Goal: Information Seeking & Learning: Learn about a topic

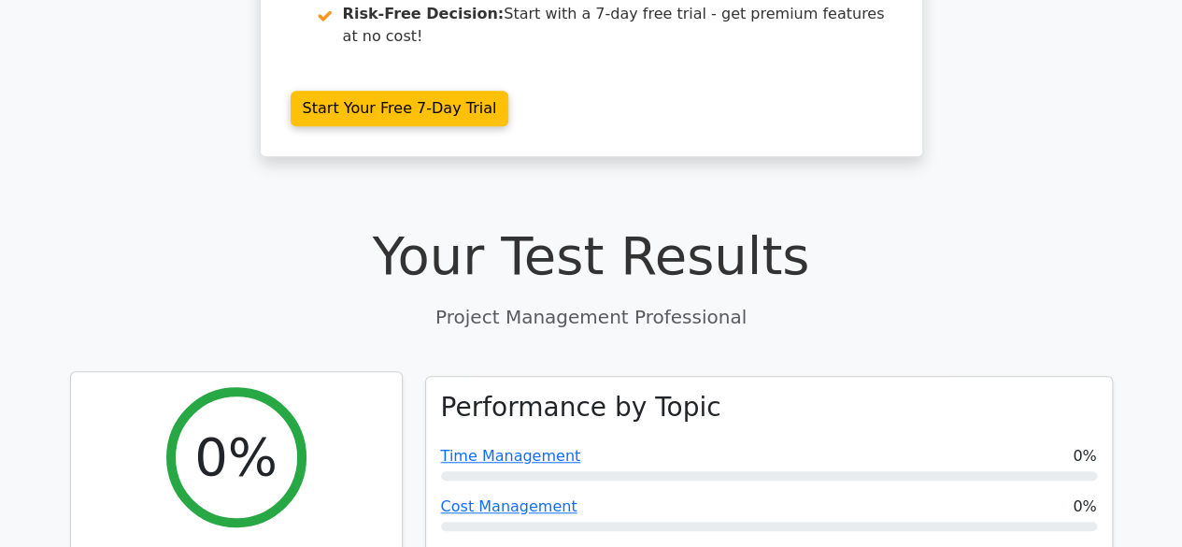
scroll to position [841, 0]
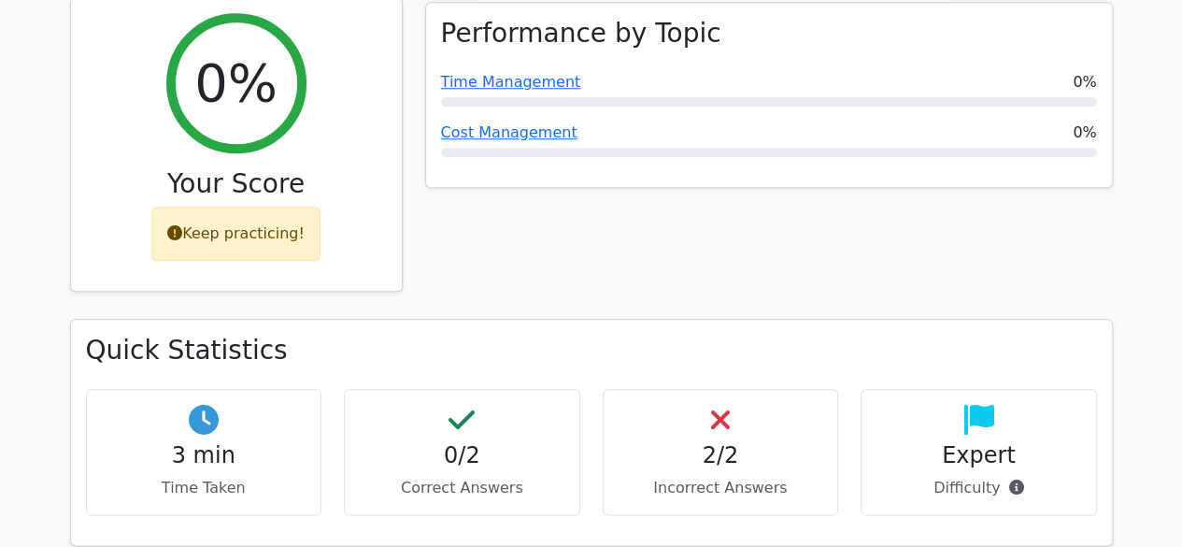
click at [202, 206] on div "Keep practicing!" at bounding box center [235, 233] width 169 height 54
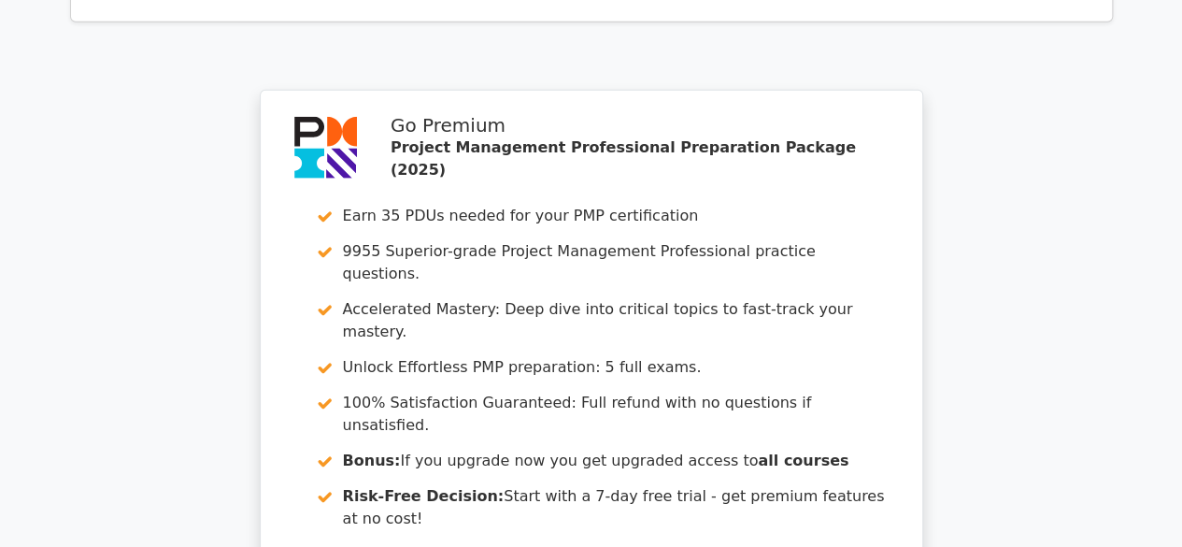
scroll to position [2733, 0]
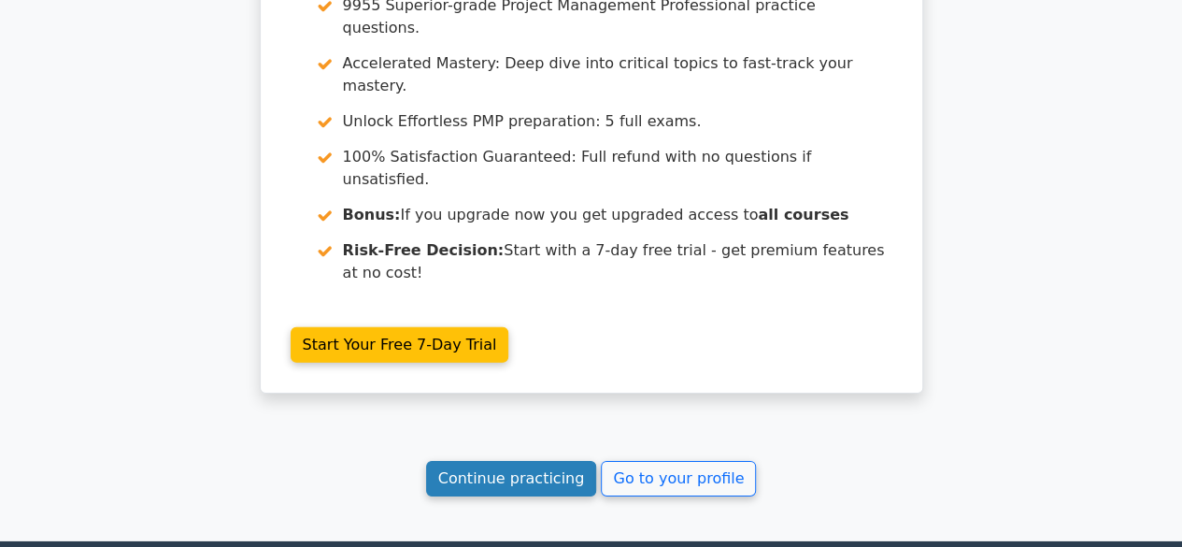
click at [525, 461] on link "Continue practicing" at bounding box center [511, 478] width 171 height 35
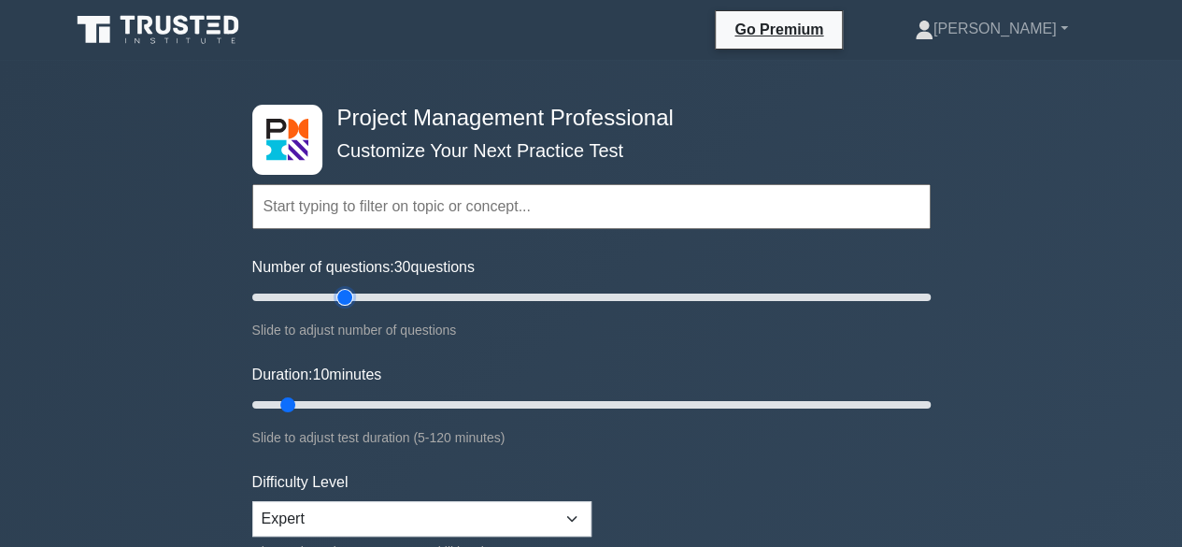
type input "30"
click at [344, 296] on input "Number of questions: 30 questions" at bounding box center [591, 297] width 678 height 22
type input "15"
click at [329, 403] on input "Duration: 10 minutes" at bounding box center [591, 404] width 678 height 22
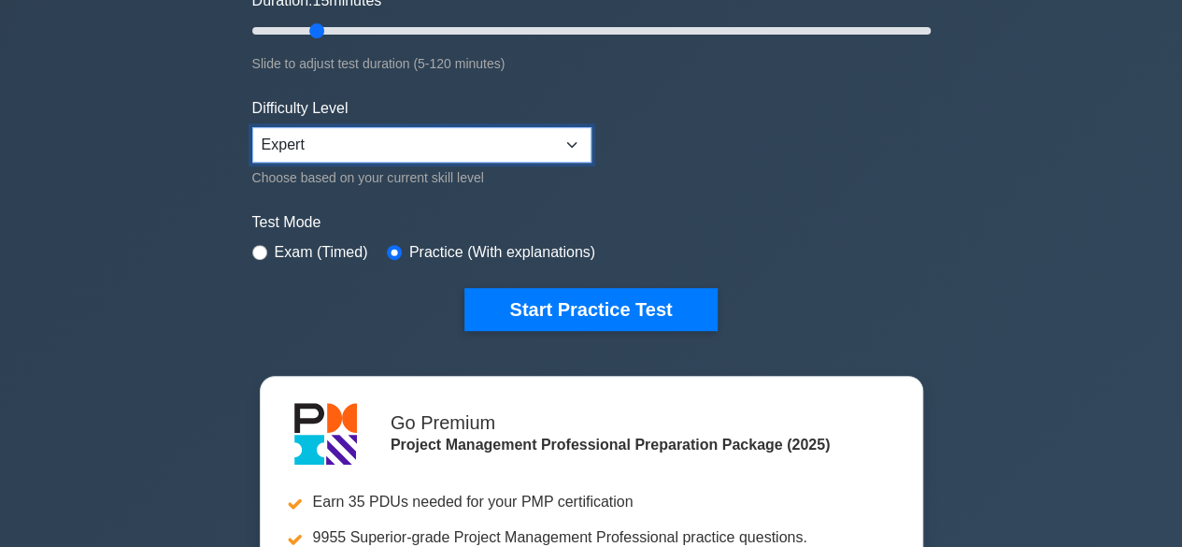
click at [406, 145] on select "Beginner Intermediate Expert" at bounding box center [421, 144] width 339 height 35
click at [252, 127] on select "Beginner Intermediate Expert" at bounding box center [421, 144] width 339 height 35
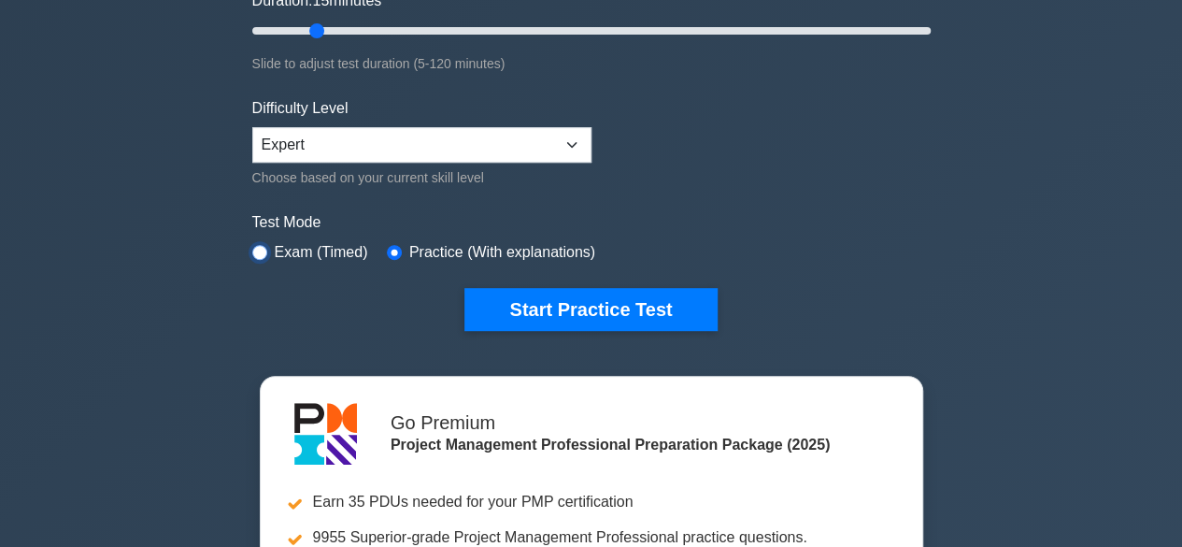
click at [261, 247] on input "radio" at bounding box center [259, 252] width 15 height 15
radio input "true"
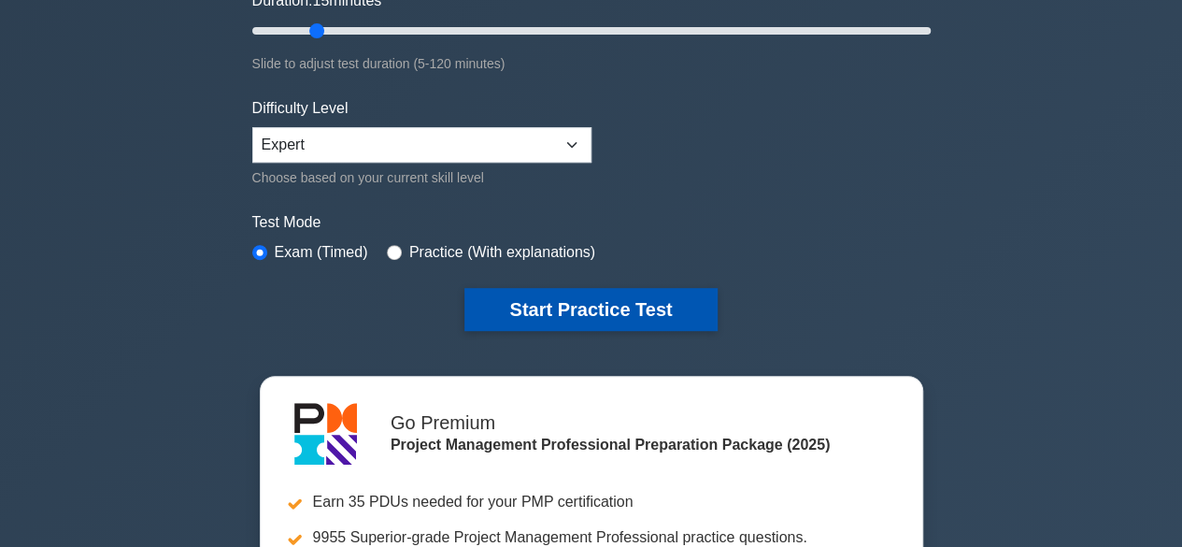
click at [605, 309] on button "Start Practice Test" at bounding box center [590, 309] width 252 height 43
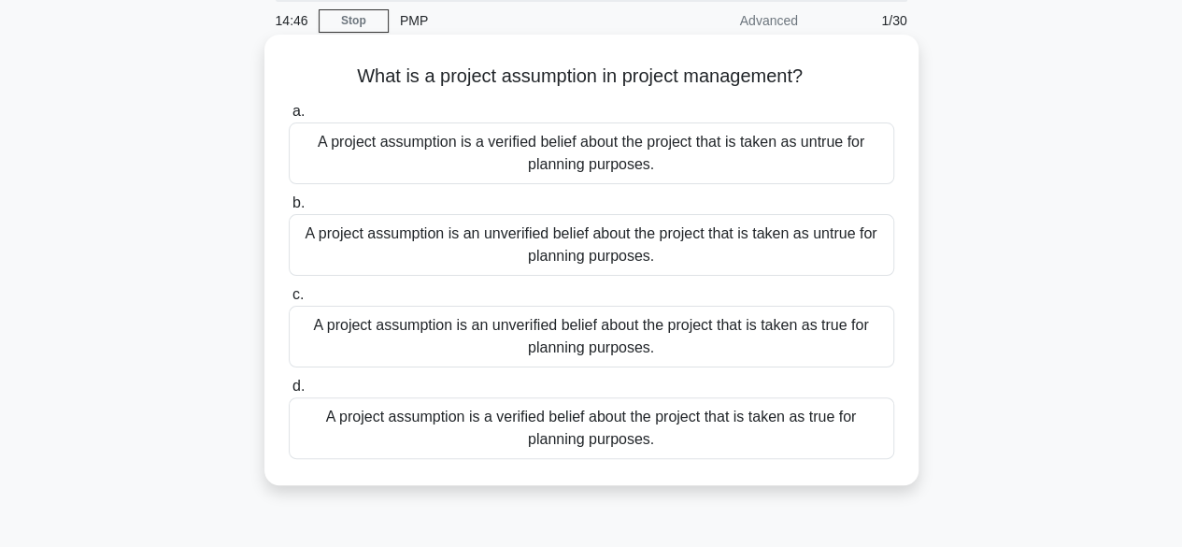
scroll to position [93, 0]
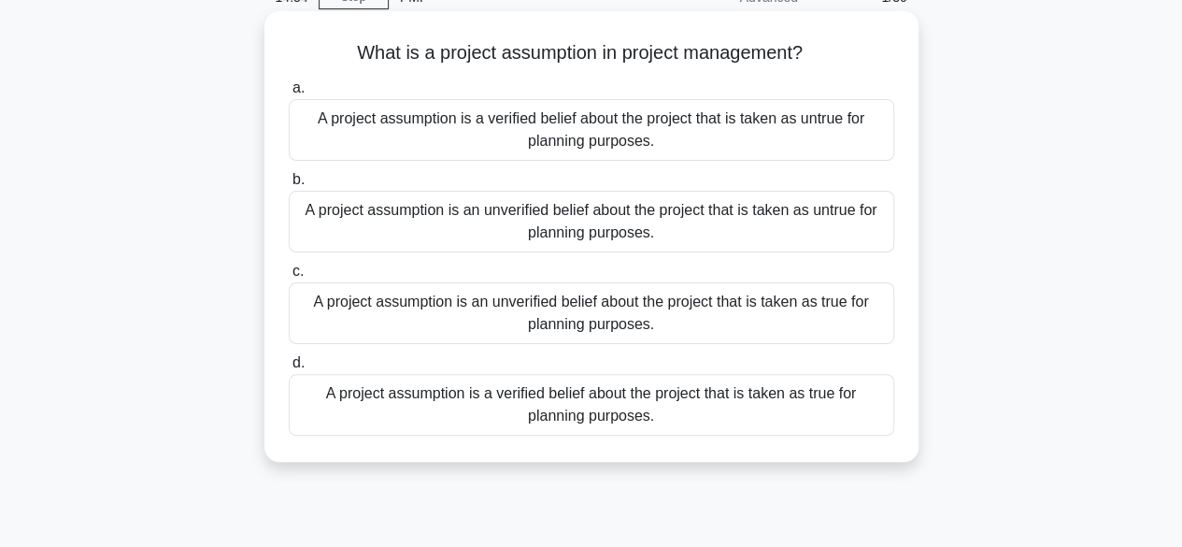
click at [578, 313] on div "A project assumption is an unverified belief about the project that is taken as…" at bounding box center [591, 313] width 605 height 62
click at [289, 277] on input "c. A project assumption is an unverified belief about the project that is taken…" at bounding box center [289, 271] width 0 height 12
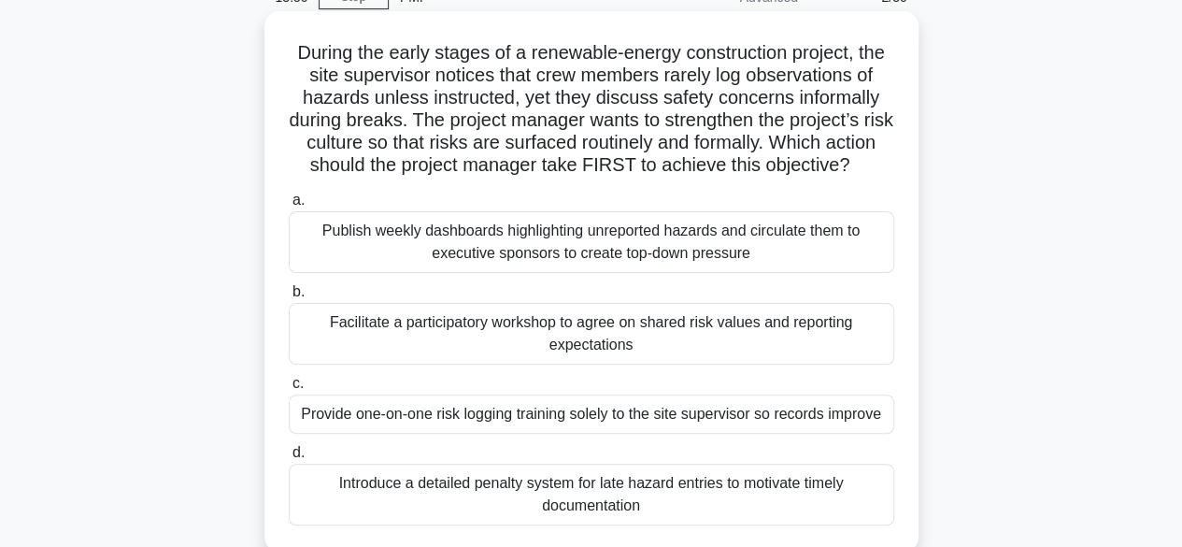
click at [604, 357] on div "Facilitate a participatory workshop to agree on shared risk values and reportin…" at bounding box center [591, 334] width 605 height 62
click at [289, 298] on input "b. Facilitate a participatory workshop to agree on shared risk values and repor…" at bounding box center [289, 292] width 0 height 12
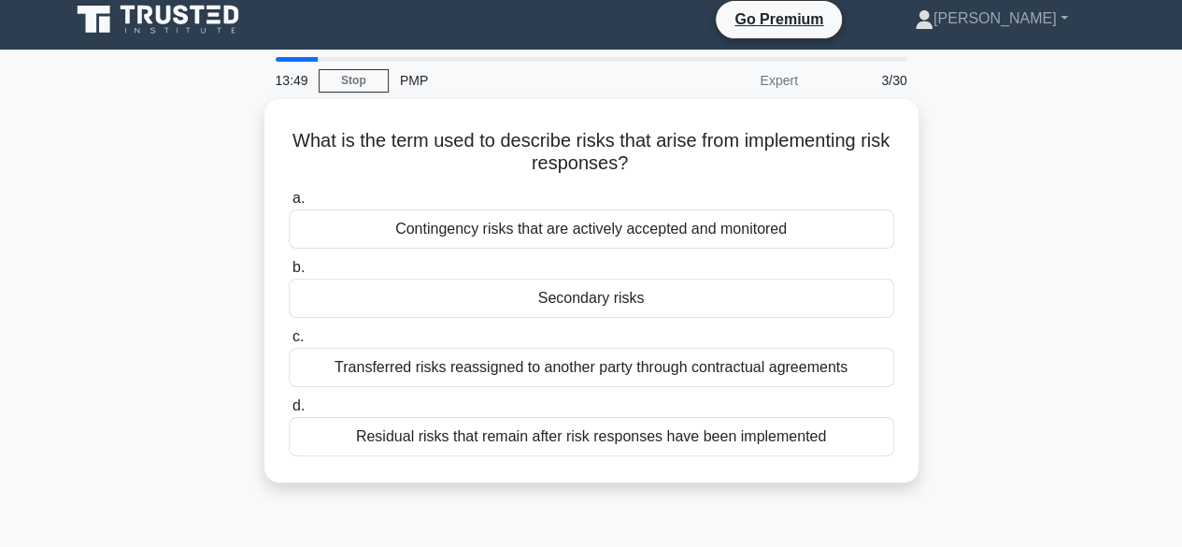
scroll to position [0, 0]
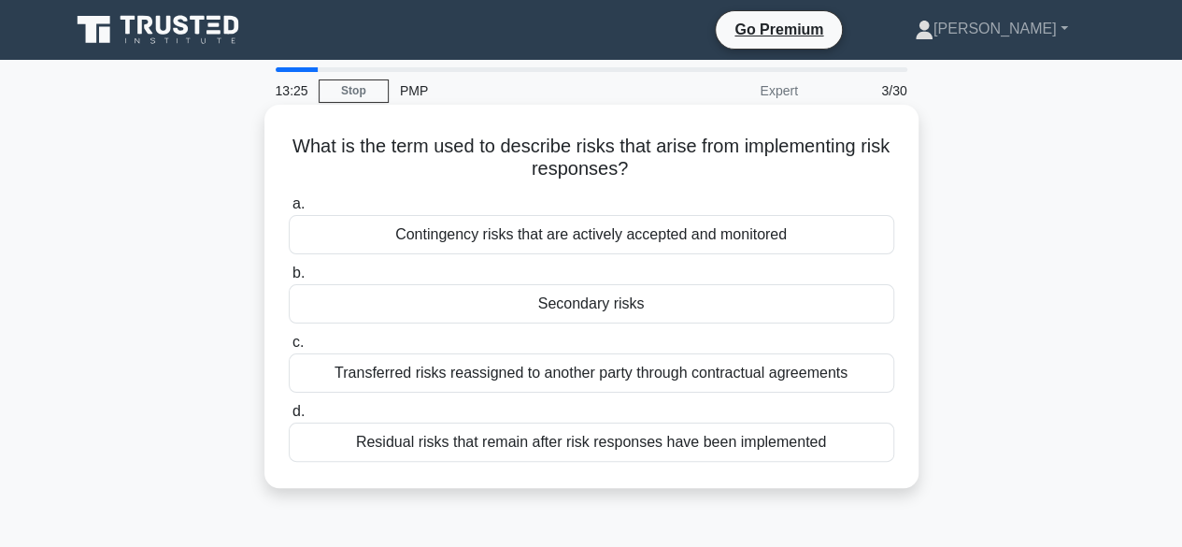
click at [573, 304] on div "Secondary risks" at bounding box center [591, 303] width 605 height 39
click at [289, 279] on input "b. Secondary risks" at bounding box center [289, 273] width 0 height 12
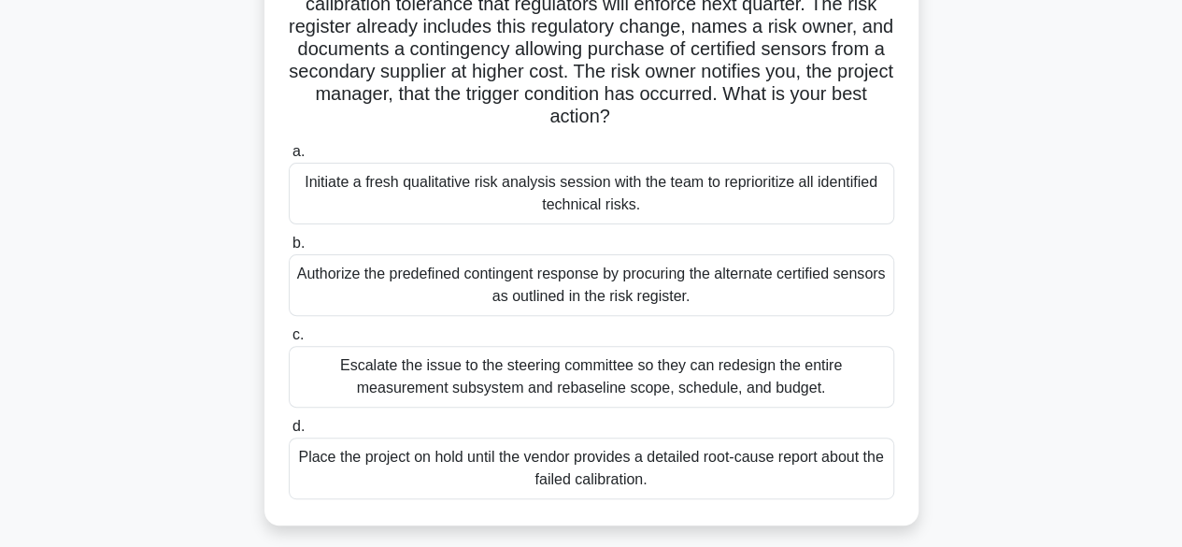
scroll to position [93, 0]
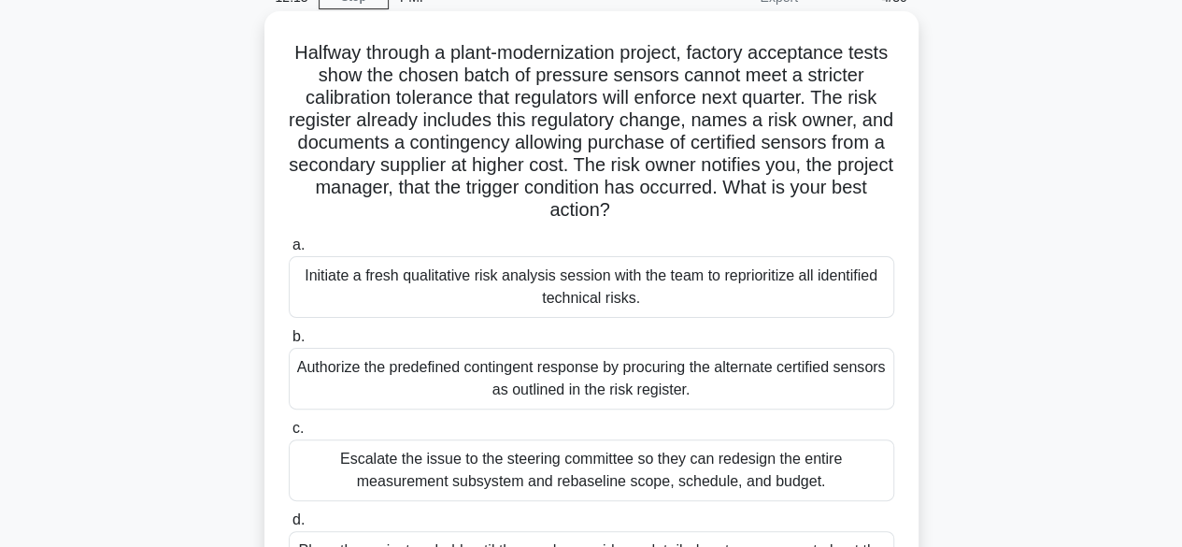
click at [469, 305] on div "Initiate a fresh qualitative risk analysis session with the team to reprioritiz…" at bounding box center [591, 287] width 605 height 62
click at [289, 251] on input "a. Initiate a fresh qualitative risk analysis session with the team to repriori…" at bounding box center [289, 245] width 0 height 12
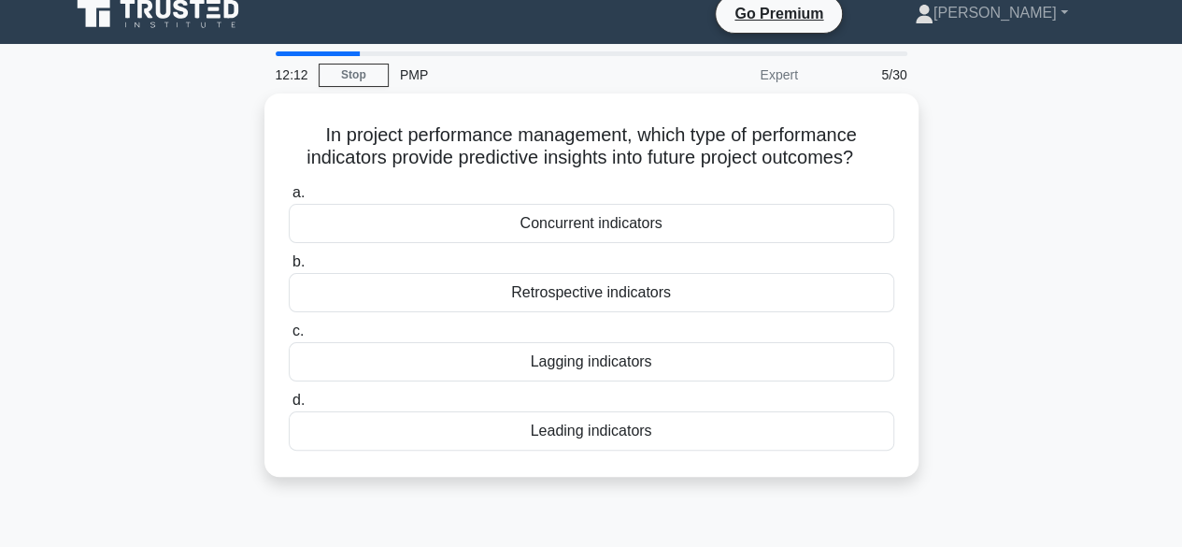
scroll to position [0, 0]
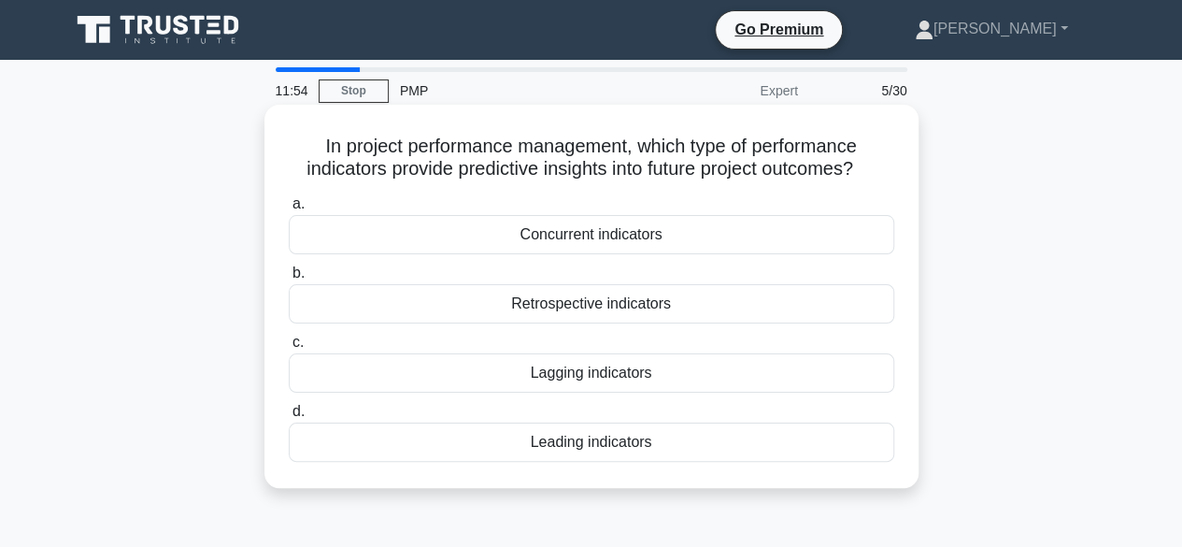
click at [594, 439] on div "Leading indicators" at bounding box center [591, 441] width 605 height 39
click at [289, 418] on input "d. Leading indicators" at bounding box center [289, 411] width 0 height 12
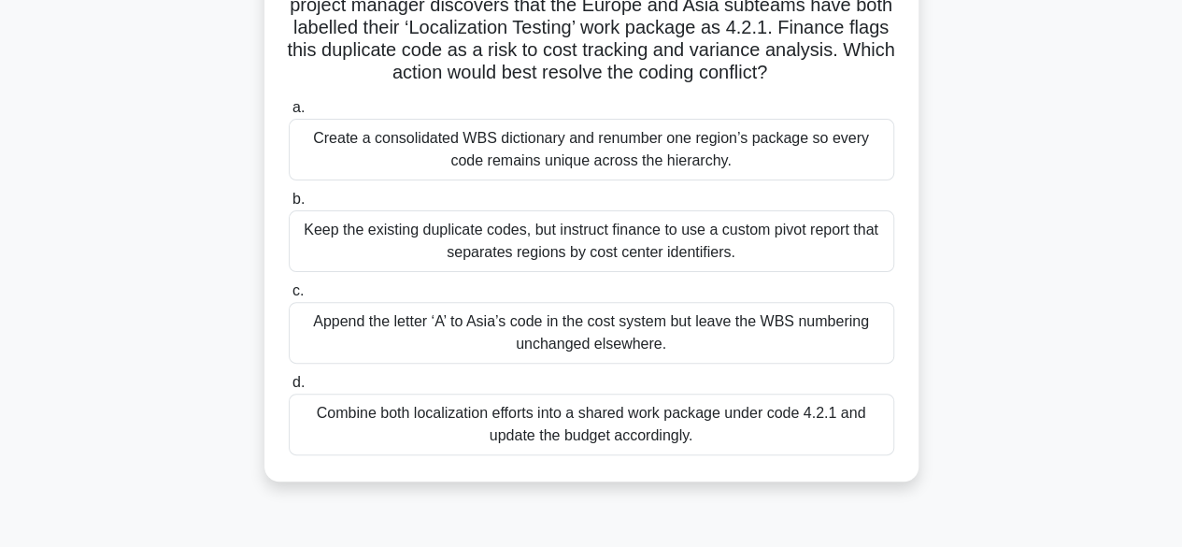
scroll to position [187, 0]
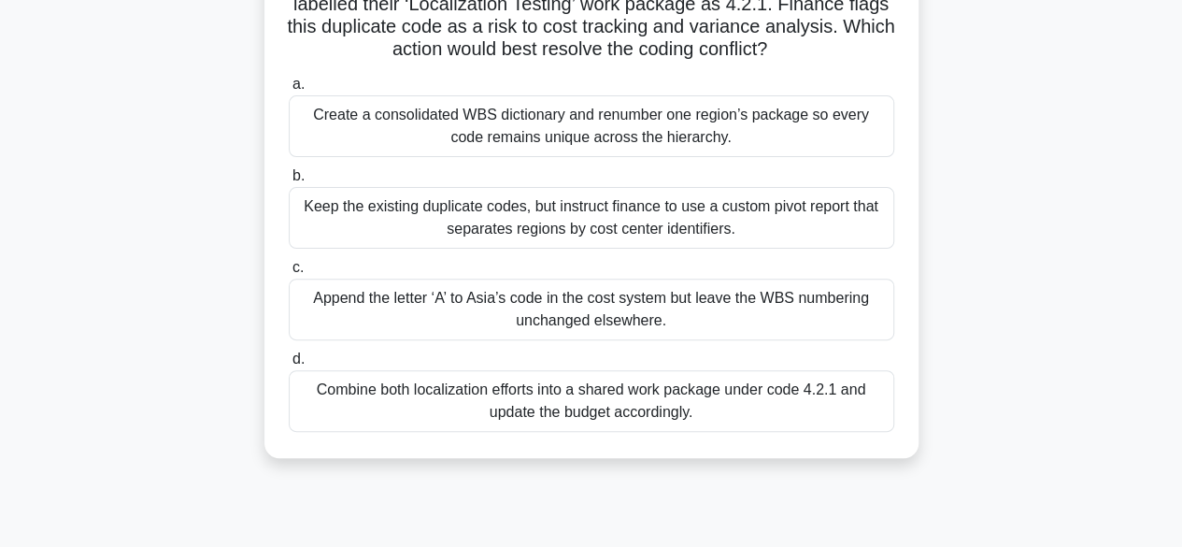
click at [516, 126] on div "Create a consolidated WBS dictionary and renumber one region’s package so every…" at bounding box center [591, 126] width 605 height 62
click at [289, 91] on input "a. Create a consolidated WBS dictionary and renumber one region’s package so ev…" at bounding box center [289, 84] width 0 height 12
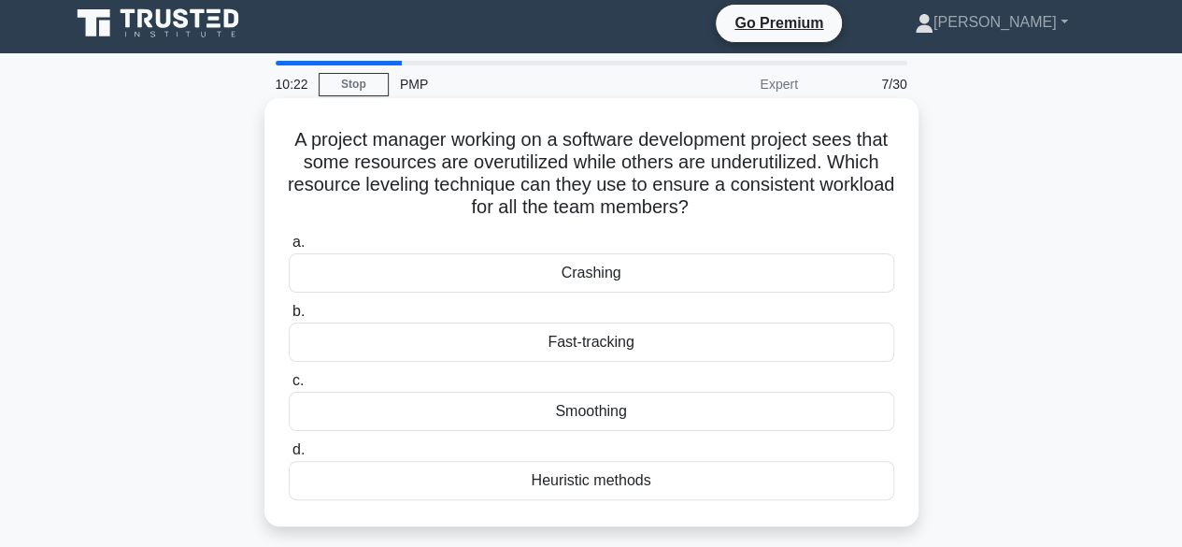
scroll to position [0, 0]
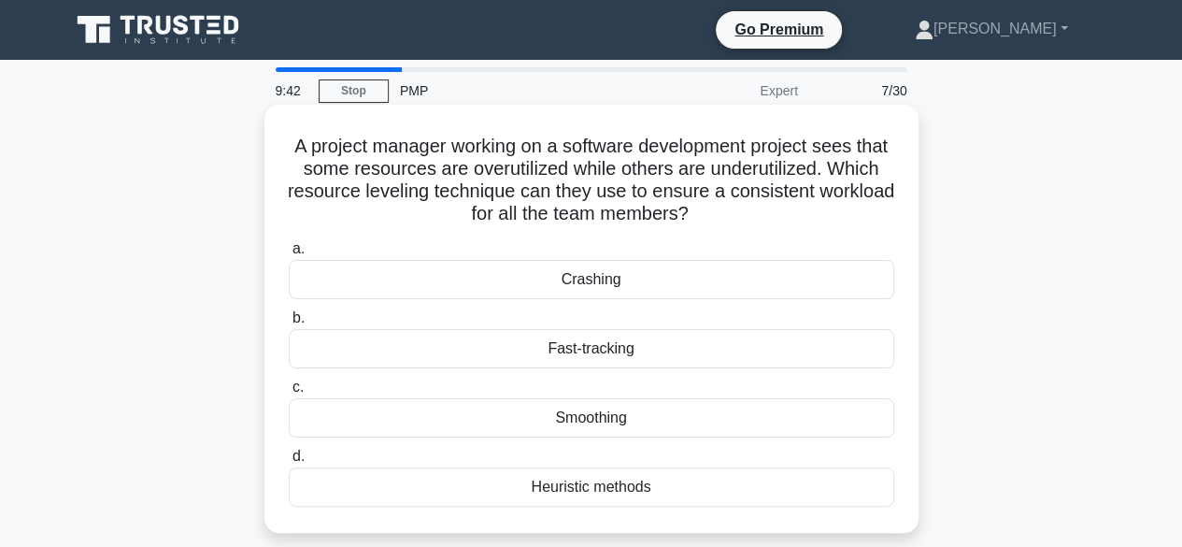
click at [611, 427] on div "Smoothing" at bounding box center [591, 417] width 605 height 39
click at [289, 393] on input "c. Smoothing" at bounding box center [289, 387] width 0 height 12
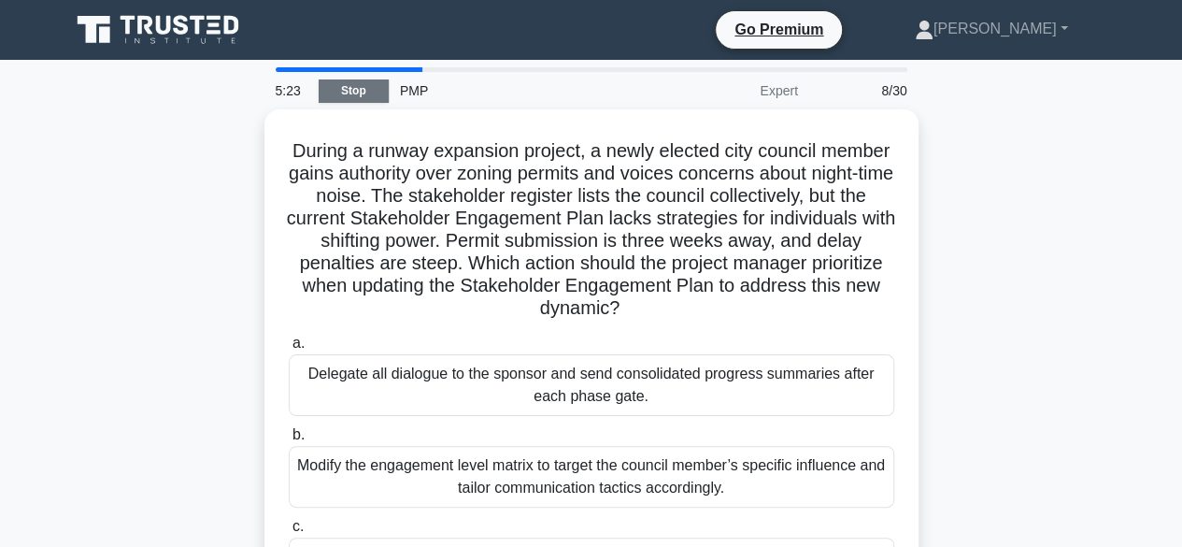
click at [365, 97] on link "Stop" at bounding box center [354, 90] width 70 height 23
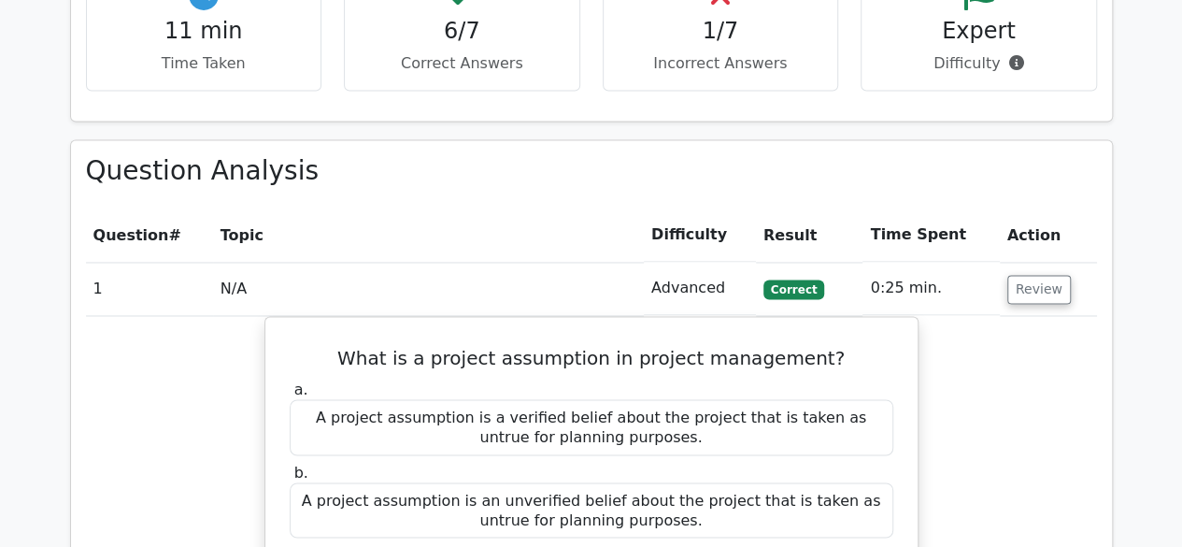
scroll to position [1308, 0]
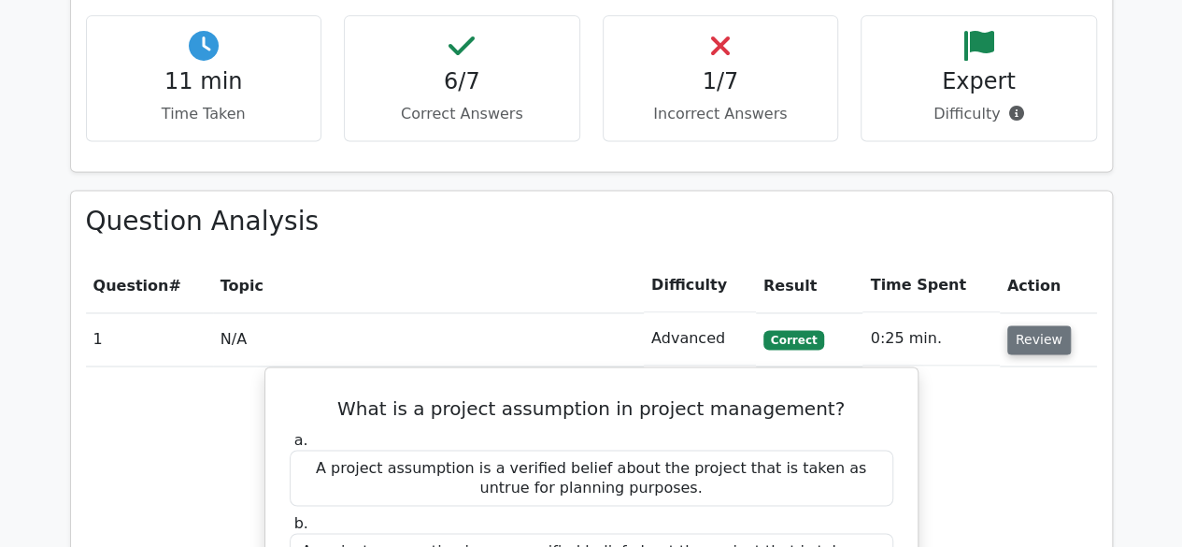
drag, startPoint x: 1035, startPoint y: 248, endPoint x: 1007, endPoint y: 250, distance: 28.1
click at [1033, 325] on button "Review" at bounding box center [1039, 339] width 64 height 29
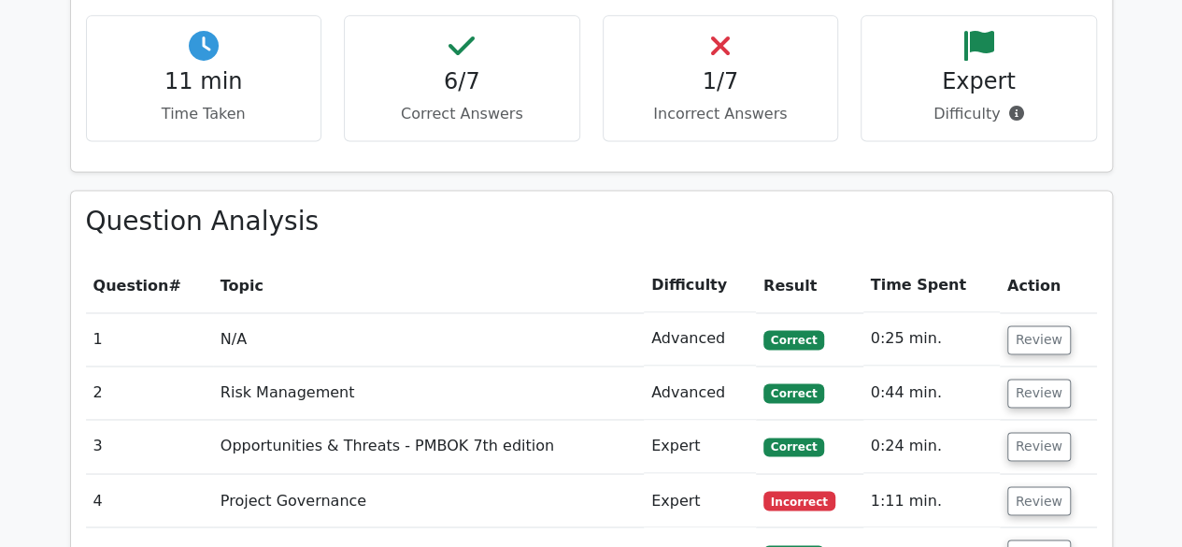
scroll to position [1682, 0]
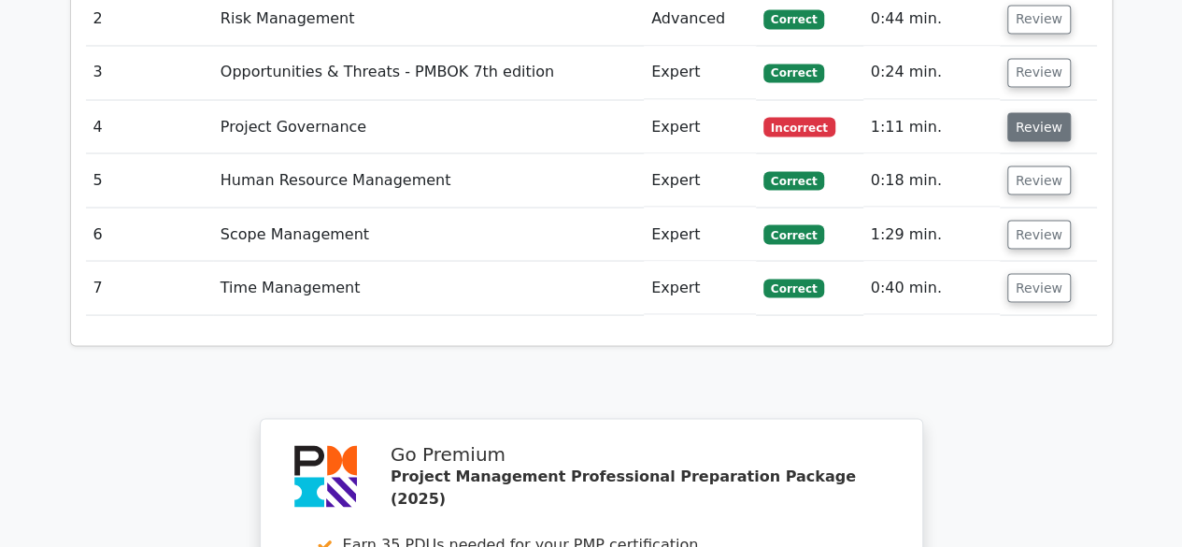
click at [1042, 112] on button "Review" at bounding box center [1039, 126] width 64 height 29
click at [1041, 112] on button "Review" at bounding box center [1039, 126] width 64 height 29
click at [1019, 112] on button "Review" at bounding box center [1039, 126] width 64 height 29
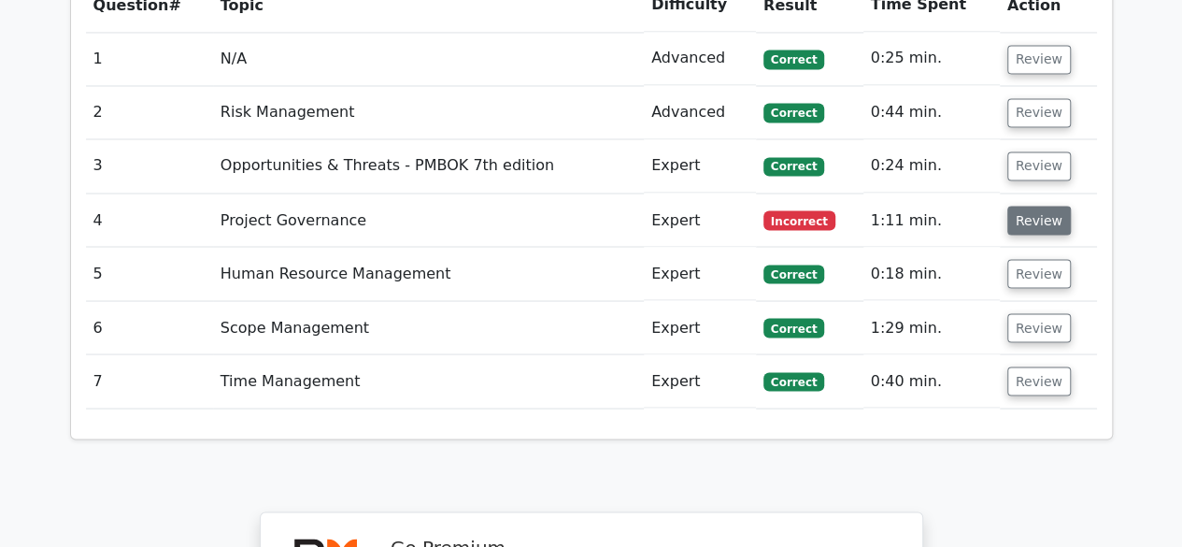
click at [1025, 206] on button "Review" at bounding box center [1039, 220] width 64 height 29
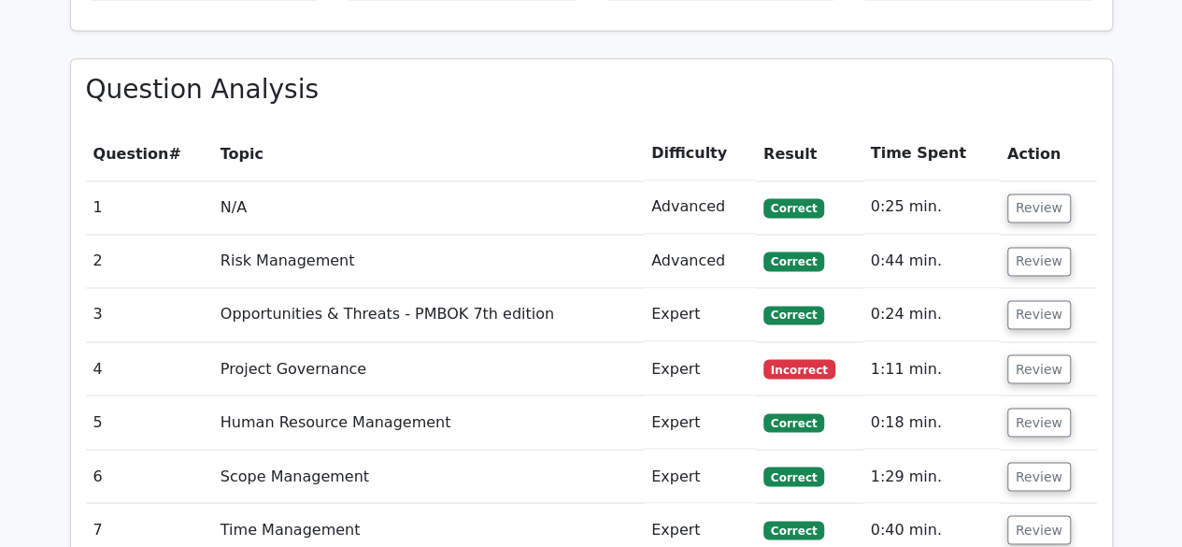
scroll to position [1441, 0]
click at [1026, 353] on button "Review" at bounding box center [1039, 367] width 64 height 29
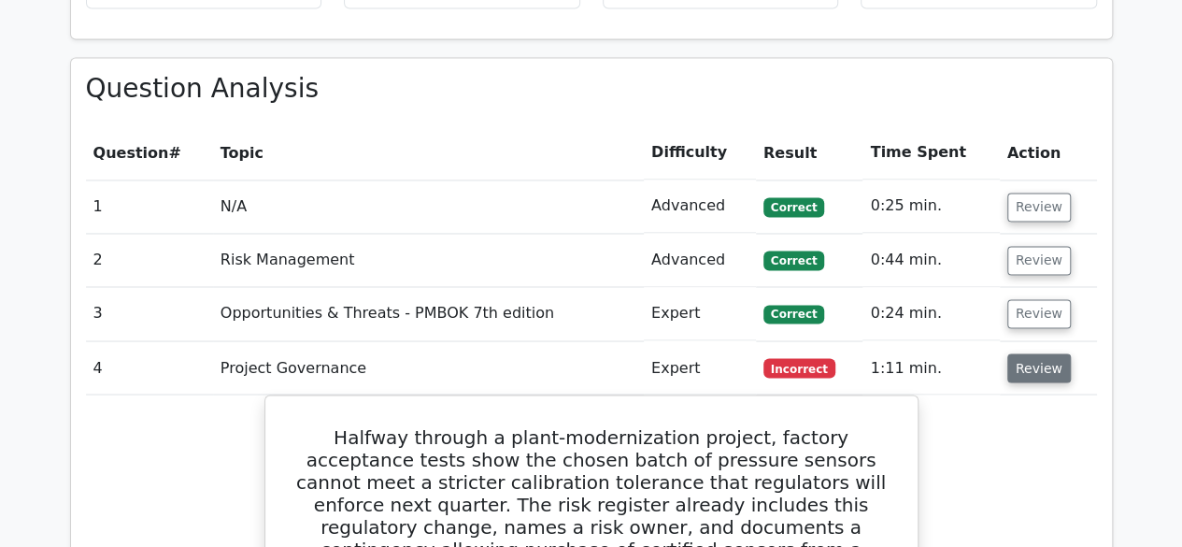
click at [1054, 353] on button "Review" at bounding box center [1039, 367] width 64 height 29
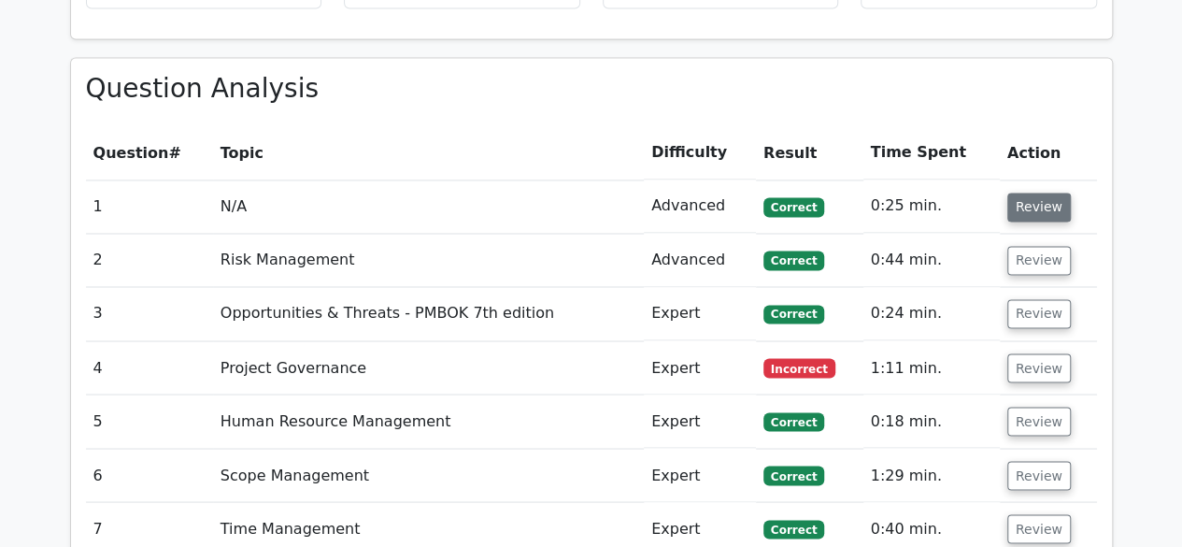
click at [1025, 192] on button "Review" at bounding box center [1039, 206] width 64 height 29
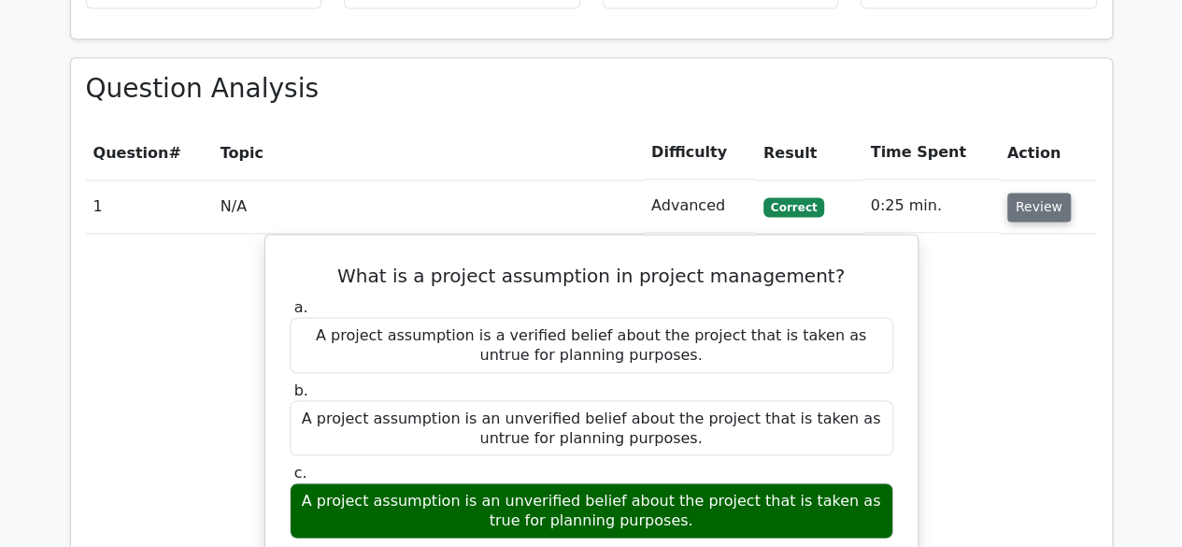
click at [1039, 192] on button "Review" at bounding box center [1039, 206] width 64 height 29
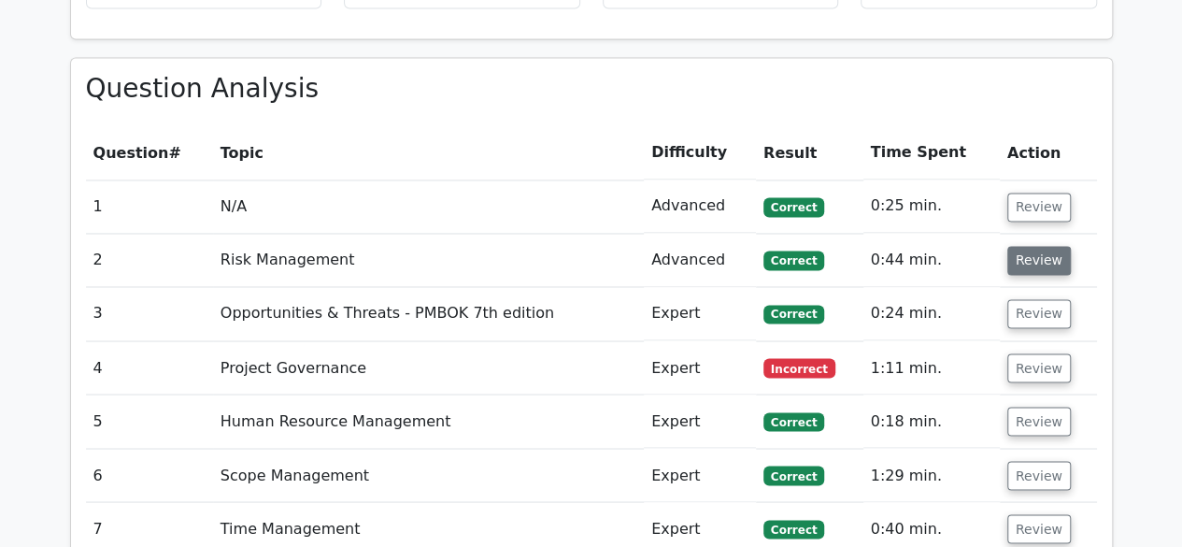
click at [1027, 246] on button "Review" at bounding box center [1039, 260] width 64 height 29
click at [1023, 246] on button "Review" at bounding box center [1039, 260] width 64 height 29
click at [1045, 299] on button "Review" at bounding box center [1039, 313] width 64 height 29
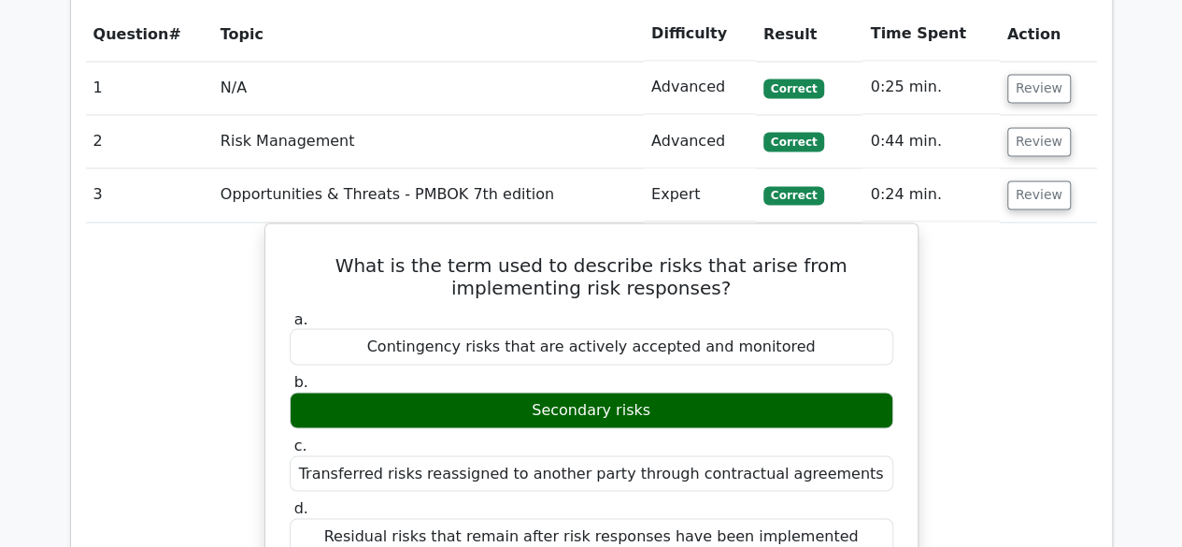
scroll to position [1534, 0]
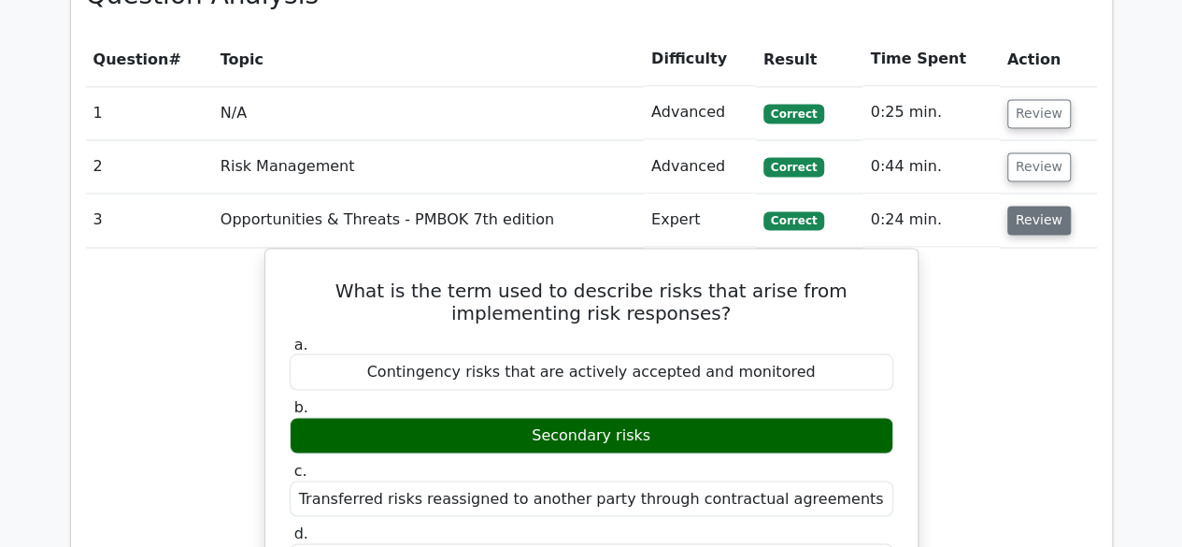
click at [1035, 206] on button "Review" at bounding box center [1039, 220] width 64 height 29
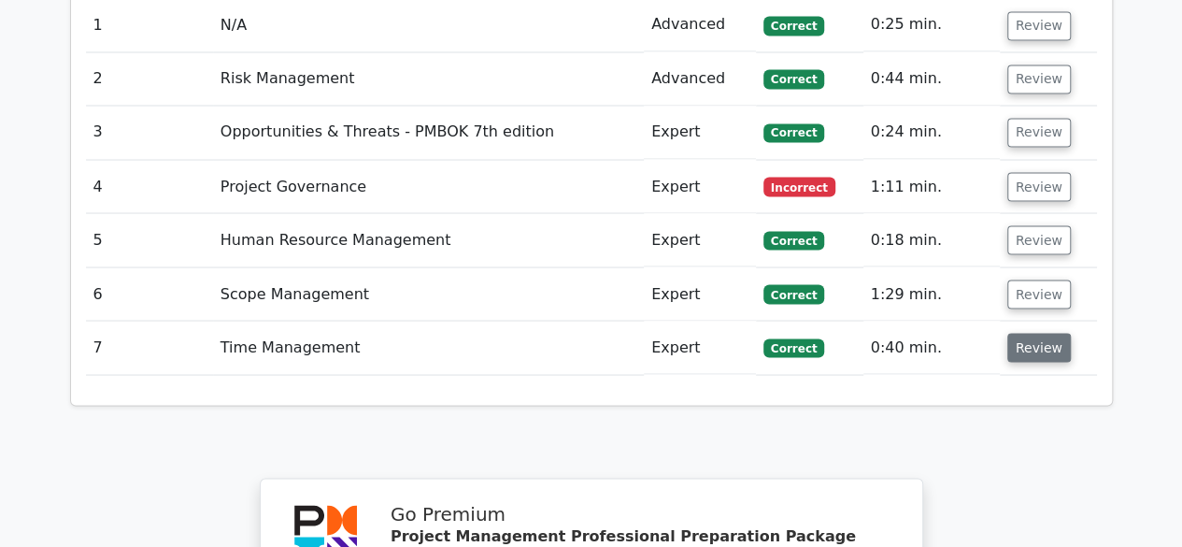
scroll to position [1627, 0]
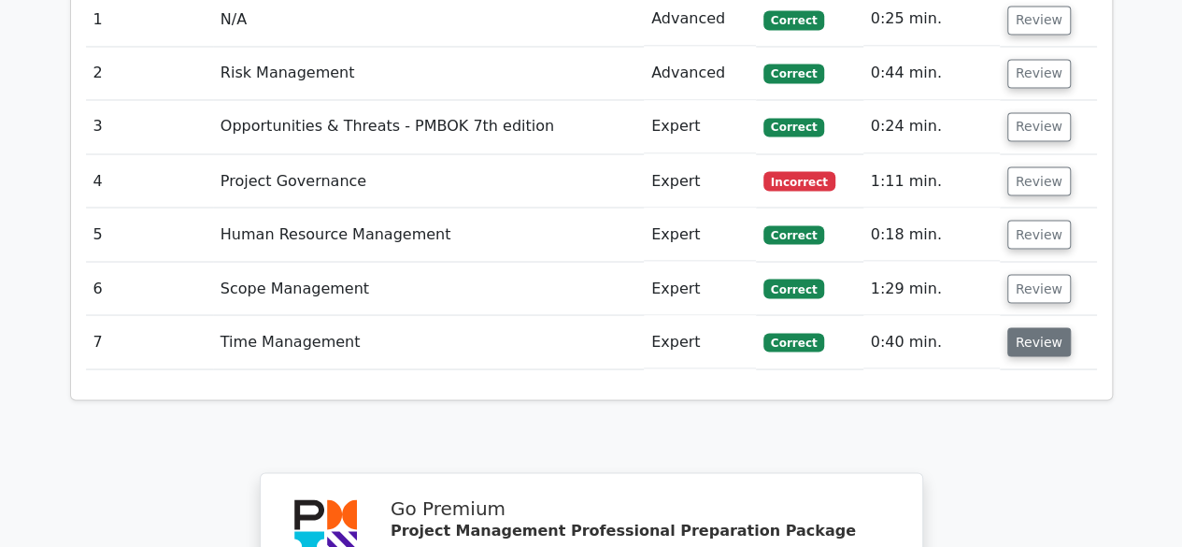
click at [1043, 327] on button "Review" at bounding box center [1039, 341] width 64 height 29
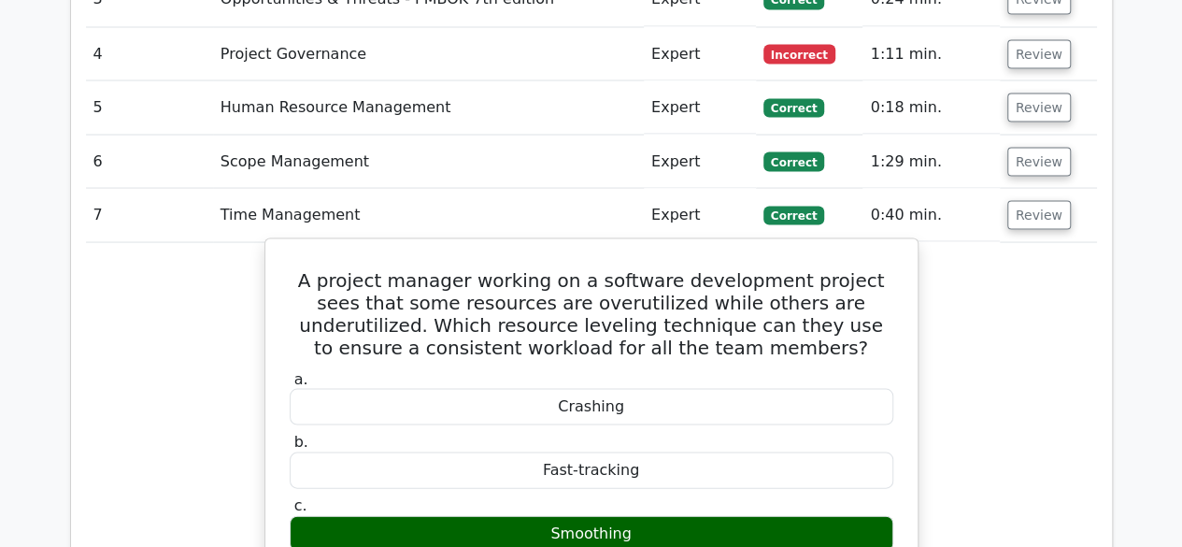
scroll to position [1721, 0]
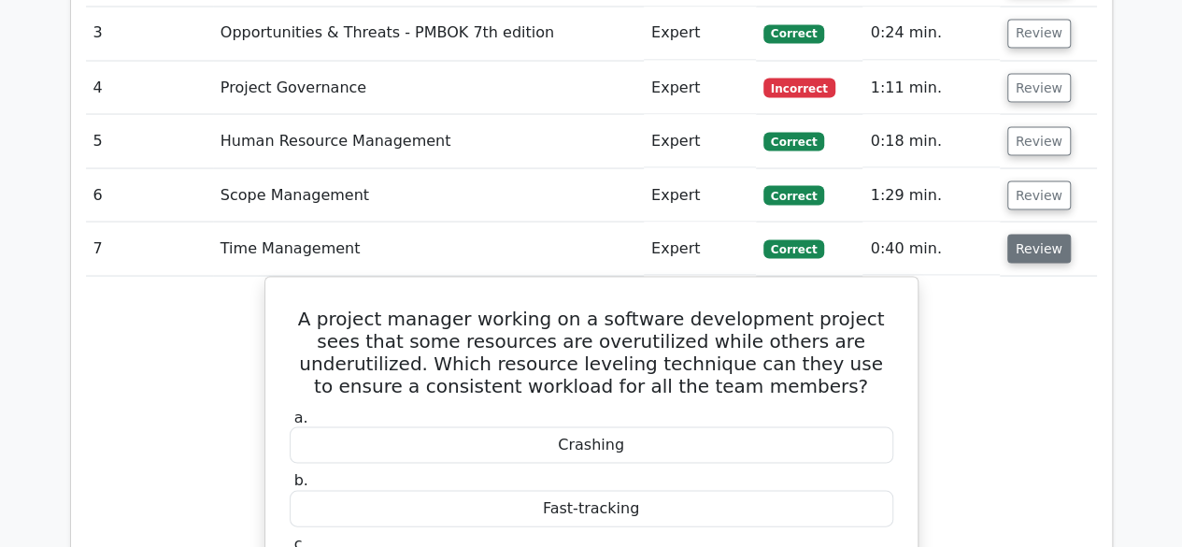
click at [1044, 234] on button "Review" at bounding box center [1039, 248] width 64 height 29
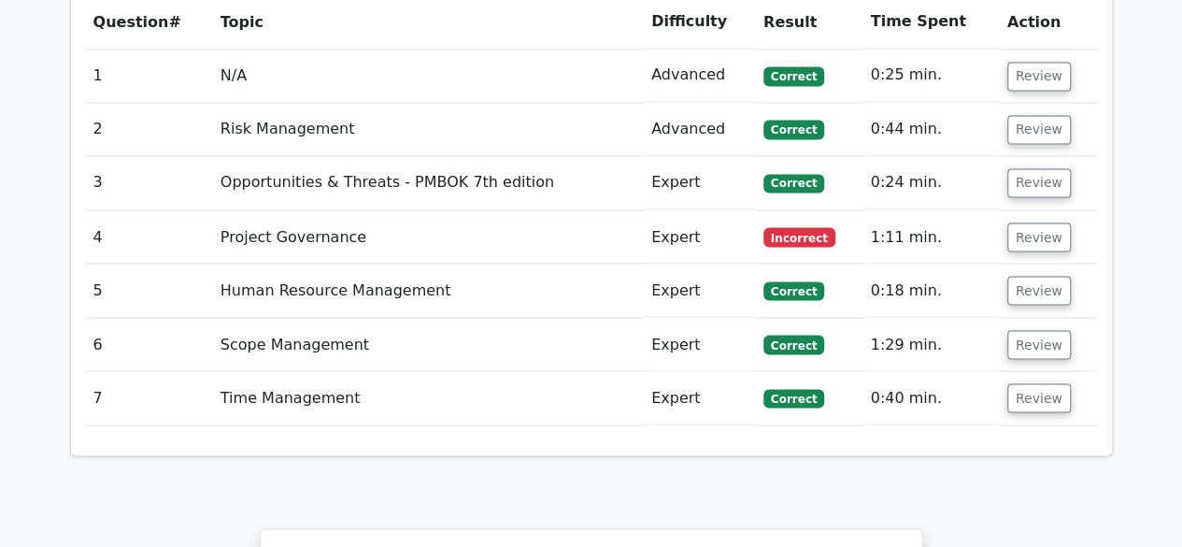
scroll to position [1534, 0]
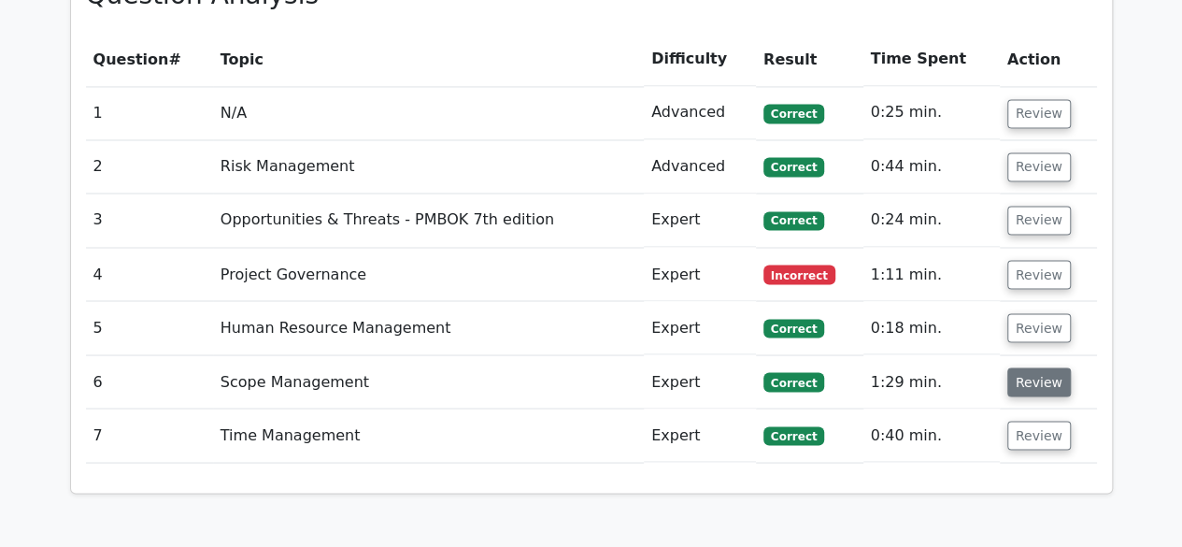
click at [1048, 367] on button "Review" at bounding box center [1039, 381] width 64 height 29
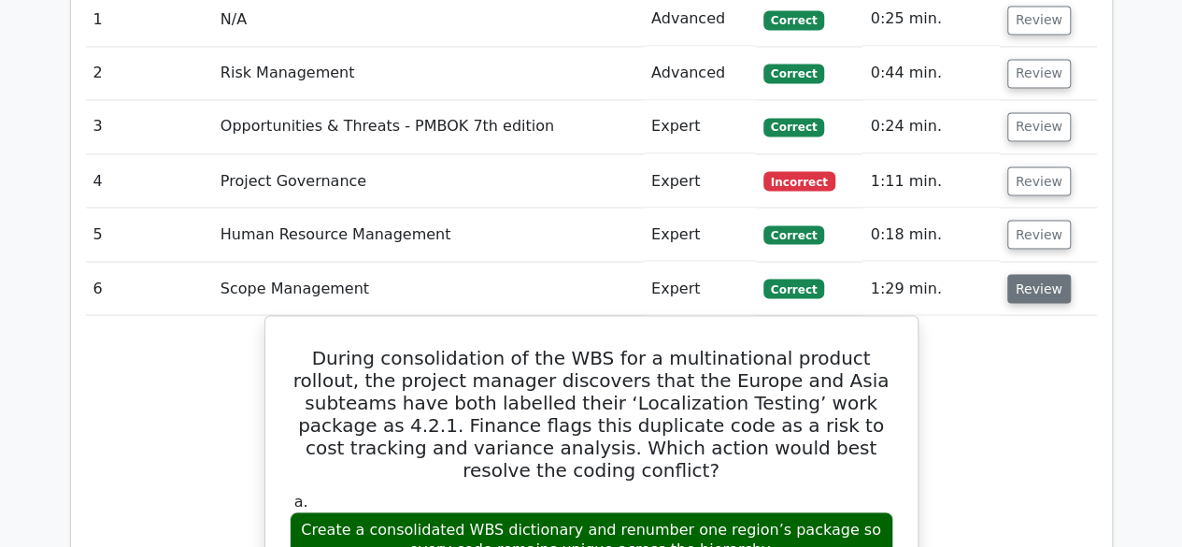
scroll to position [1627, 0]
click at [1032, 274] on button "Review" at bounding box center [1039, 288] width 64 height 29
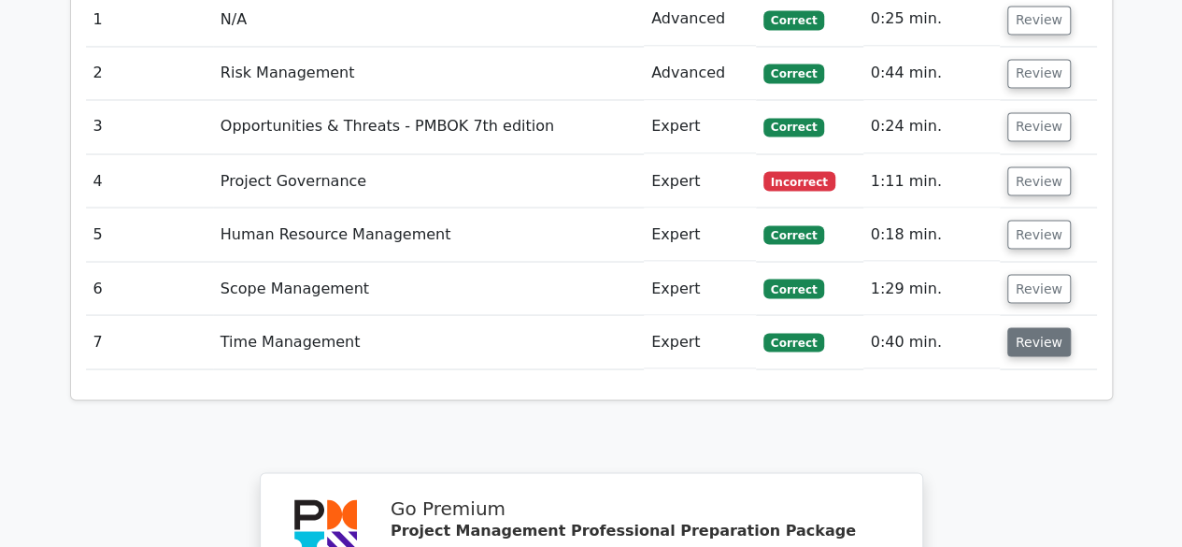
click at [1031, 327] on button "Review" at bounding box center [1039, 341] width 64 height 29
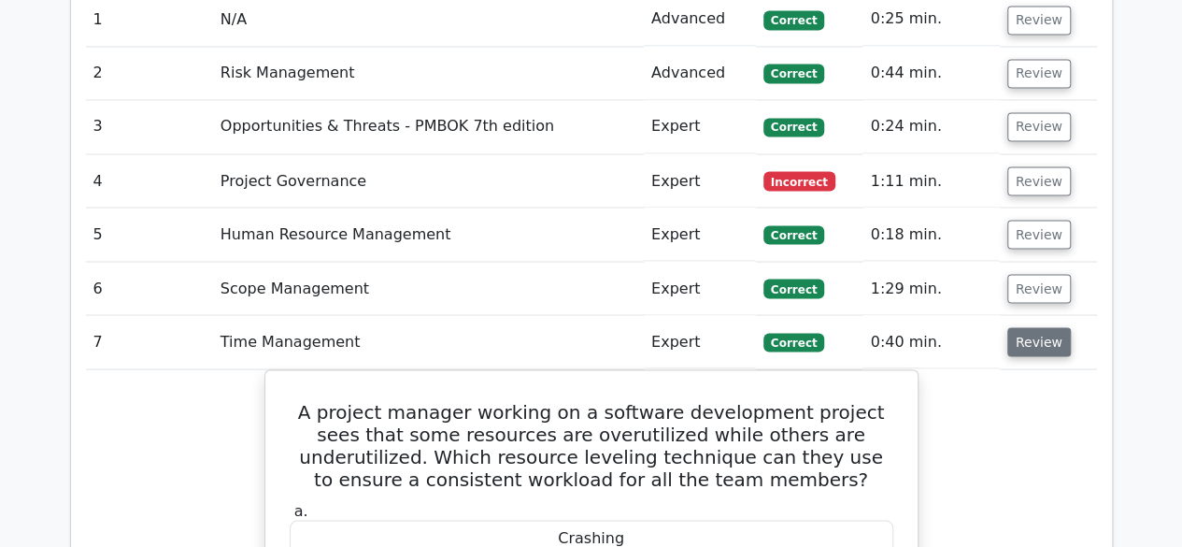
click at [1039, 327] on button "Review" at bounding box center [1039, 341] width 64 height 29
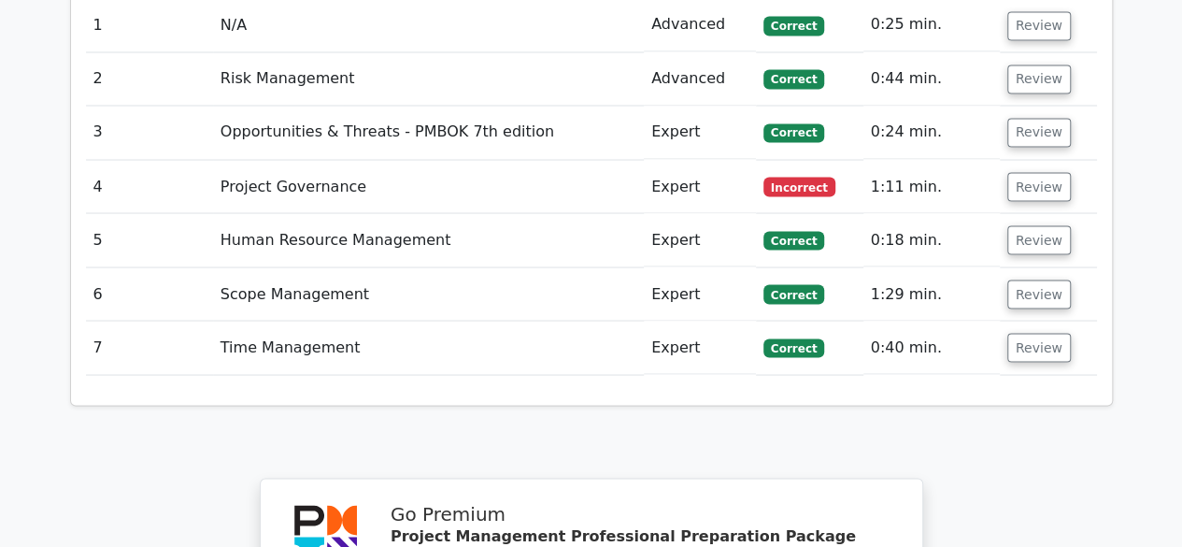
scroll to position [1534, 0]
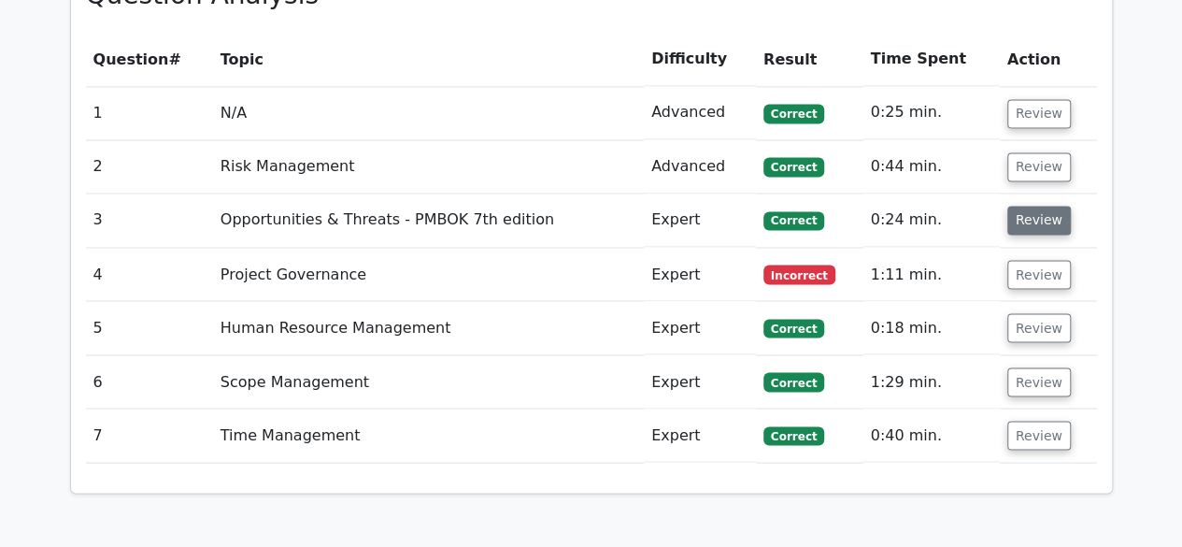
click at [1029, 206] on button "Review" at bounding box center [1039, 220] width 64 height 29
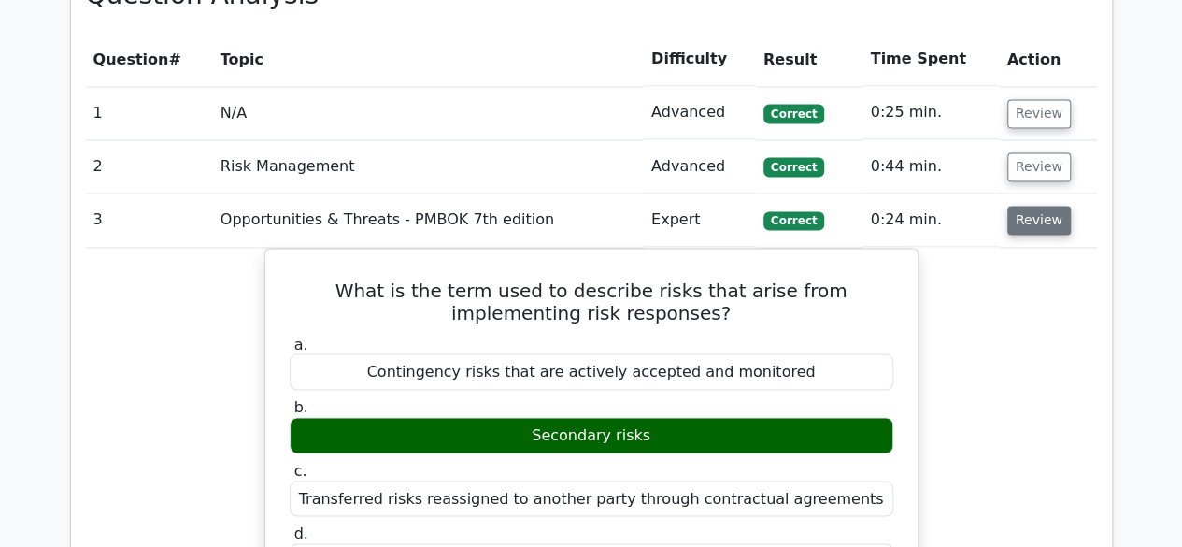
click at [1040, 206] on button "Review" at bounding box center [1039, 220] width 64 height 29
